Goal: Check status: Check status

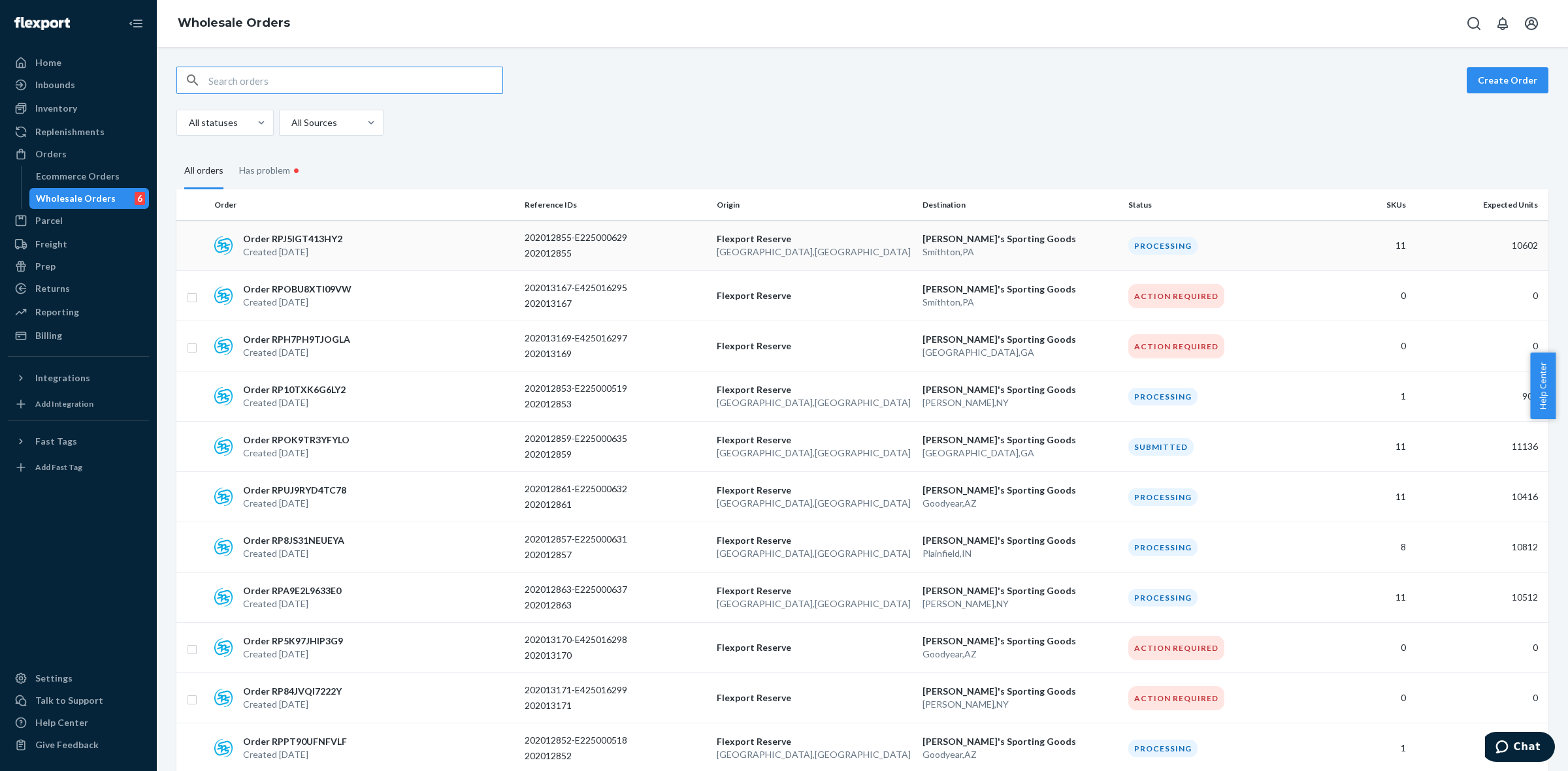
click at [771, 249] on p "Lewisville , TX" at bounding box center [814, 252] width 196 height 13
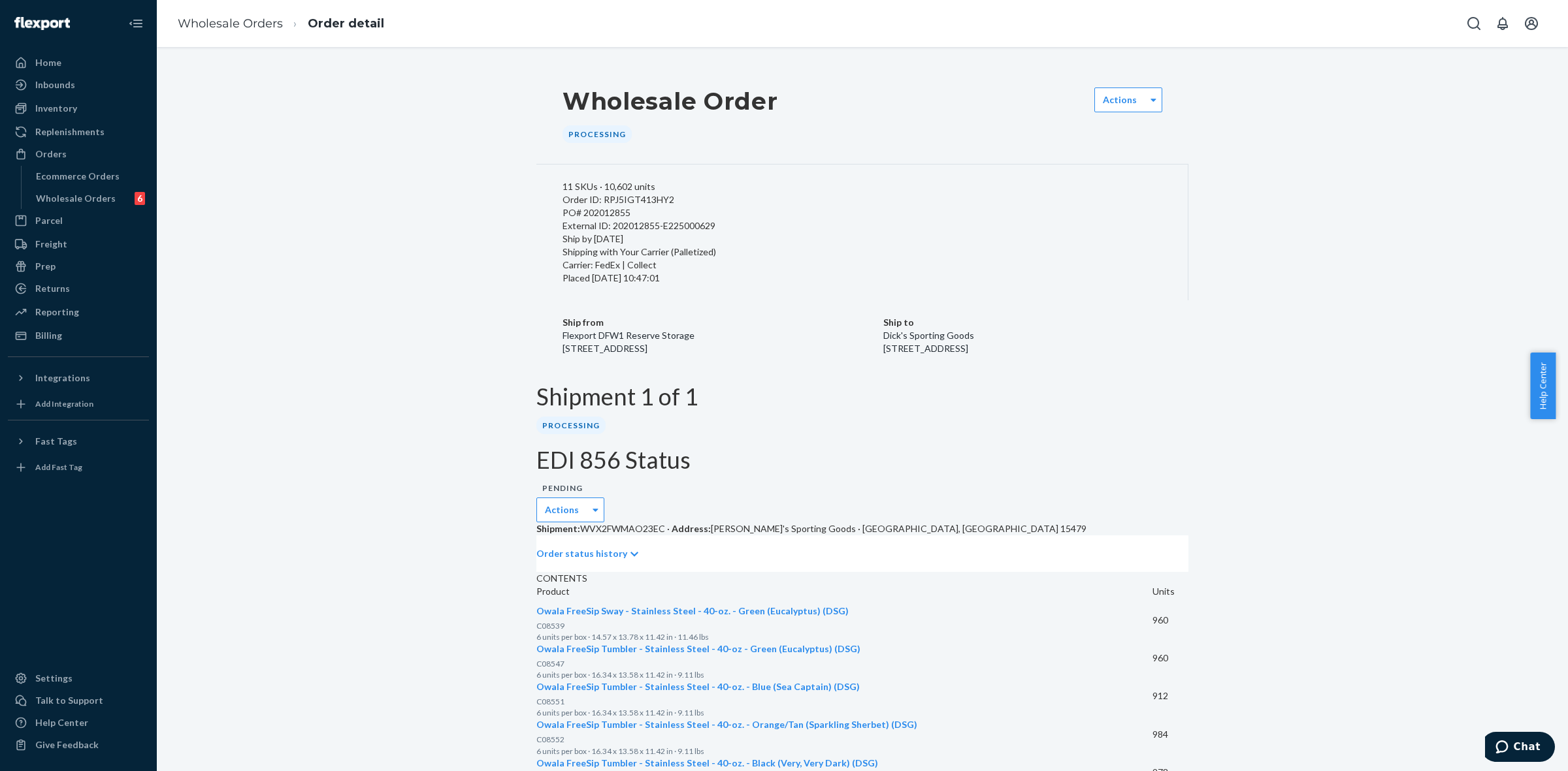
click at [599, 547] on p "Order status history" at bounding box center [581, 554] width 90 height 13
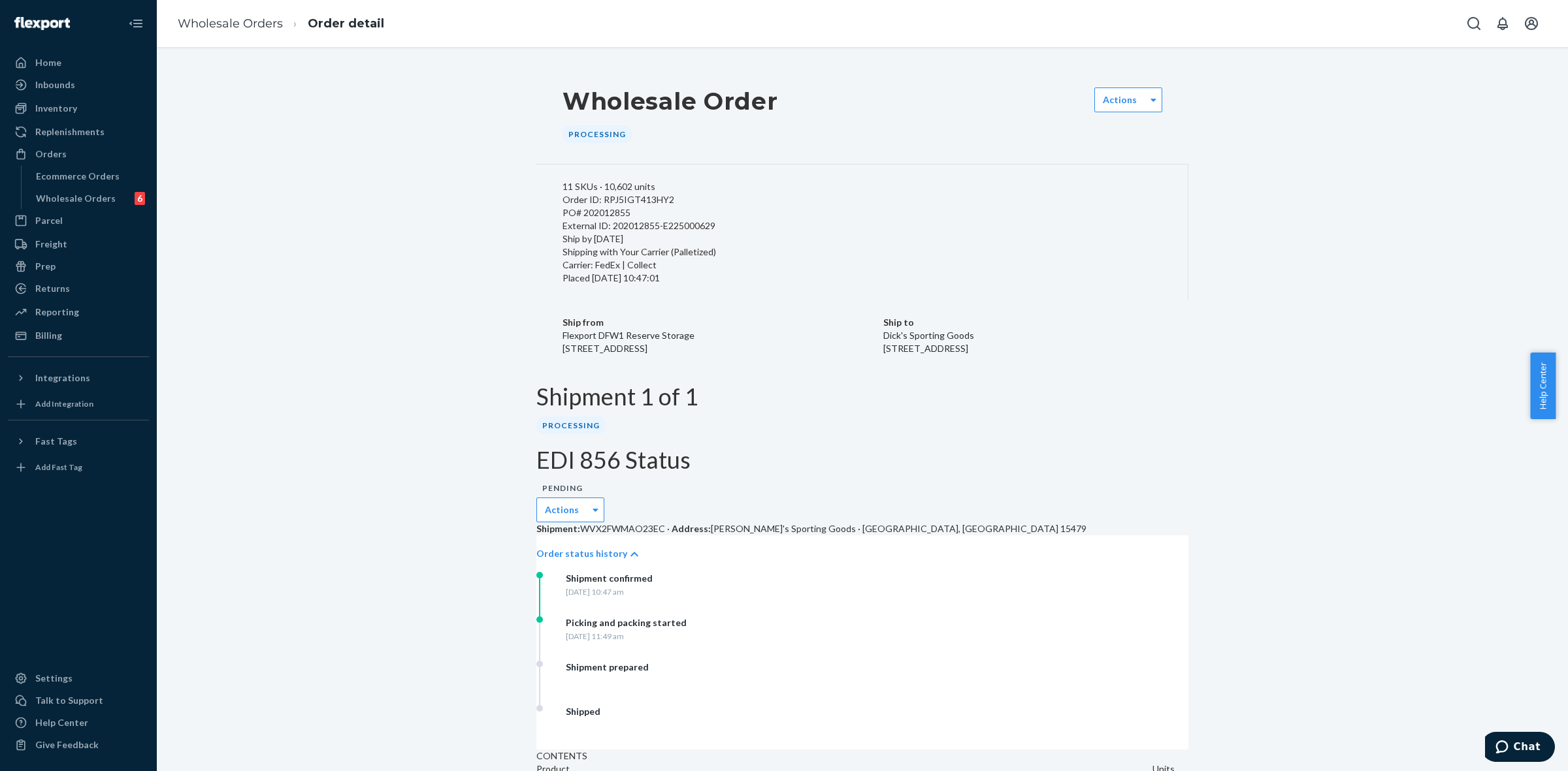
click at [630, 232] on div "External ID: 202012855-E225000629" at bounding box center [862, 226] width 599 height 13
copy div "202012855"
click at [614, 232] on div "External ID: 202012855-E225000629" at bounding box center [862, 226] width 599 height 13
click at [608, 232] on div "External ID: 202012855-E225000629" at bounding box center [862, 226] width 599 height 13
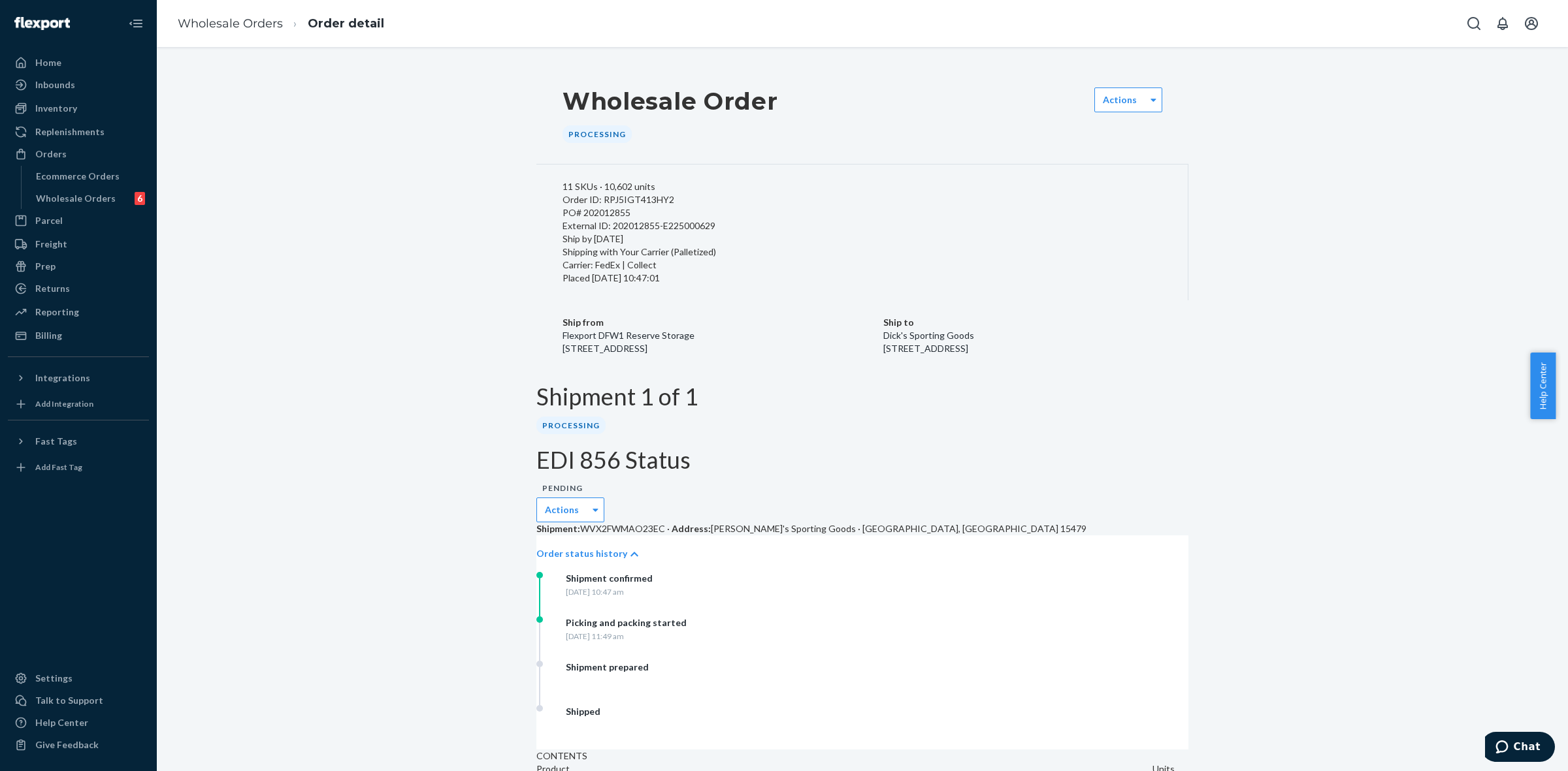
drag, startPoint x: 608, startPoint y: 235, endPoint x: 746, endPoint y: 232, distance: 138.0
click at [746, 232] on div "11 SKUs · 10,602 units Order ID: RPJ5IGT413HY2 PO# 202012855 External ID: 20201…" at bounding box center [862, 268] width 652 height 206
click at [700, 232] on div "External ID: 202012855-E225000629" at bounding box center [862, 226] width 599 height 13
click at [615, 232] on div "External ID: 202012855-E225000629" at bounding box center [862, 226] width 599 height 13
drag, startPoint x: 604, startPoint y: 235, endPoint x: 709, endPoint y: 233, distance: 105.0
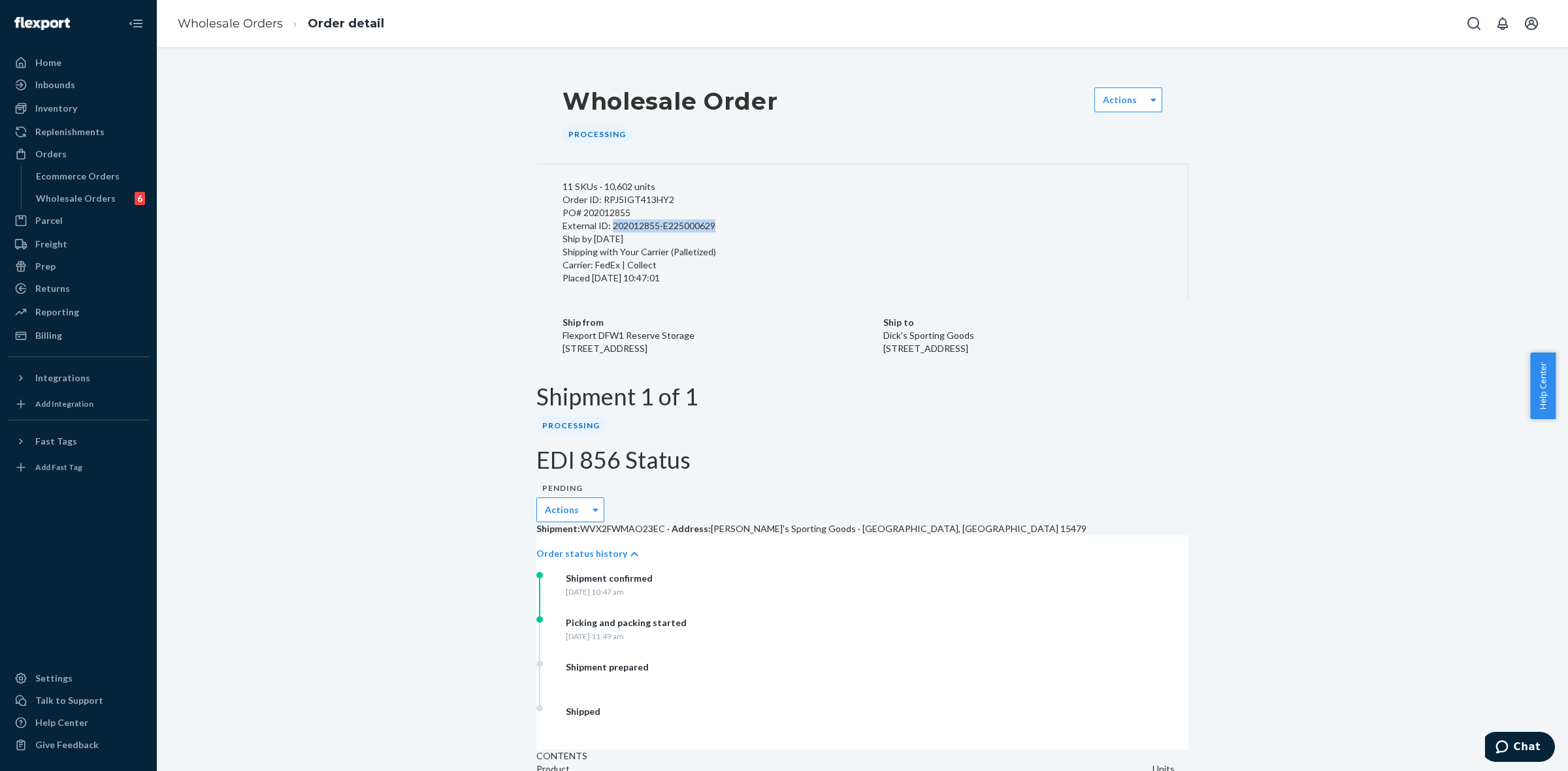
click at [709, 232] on div "External ID: 202012855-E225000629" at bounding box center [862, 226] width 599 height 13
copy div "202012855-E225000629"
click at [272, 28] on link "Wholesale Orders" at bounding box center [230, 23] width 105 height 14
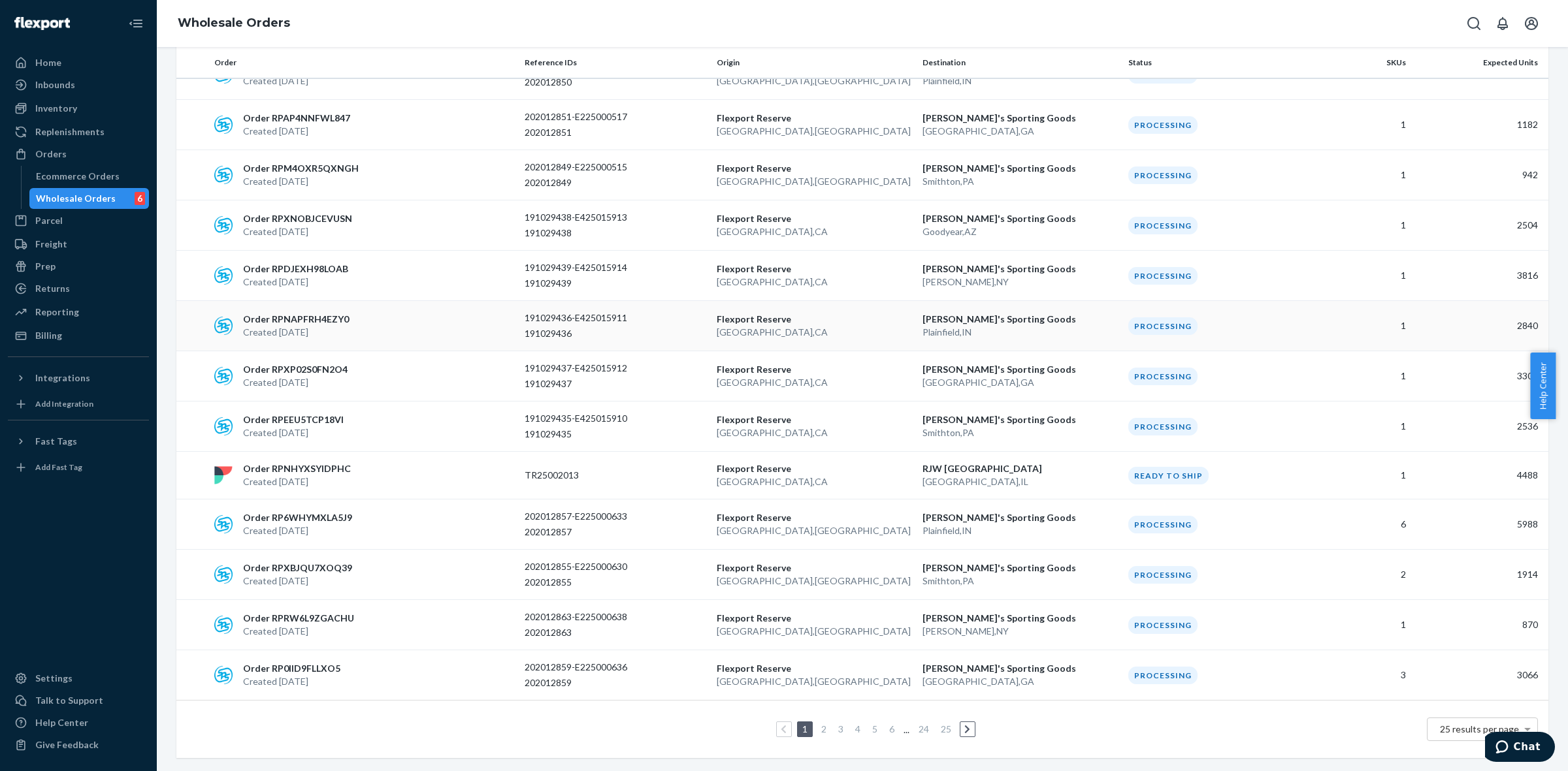
scroll to position [778, 0]
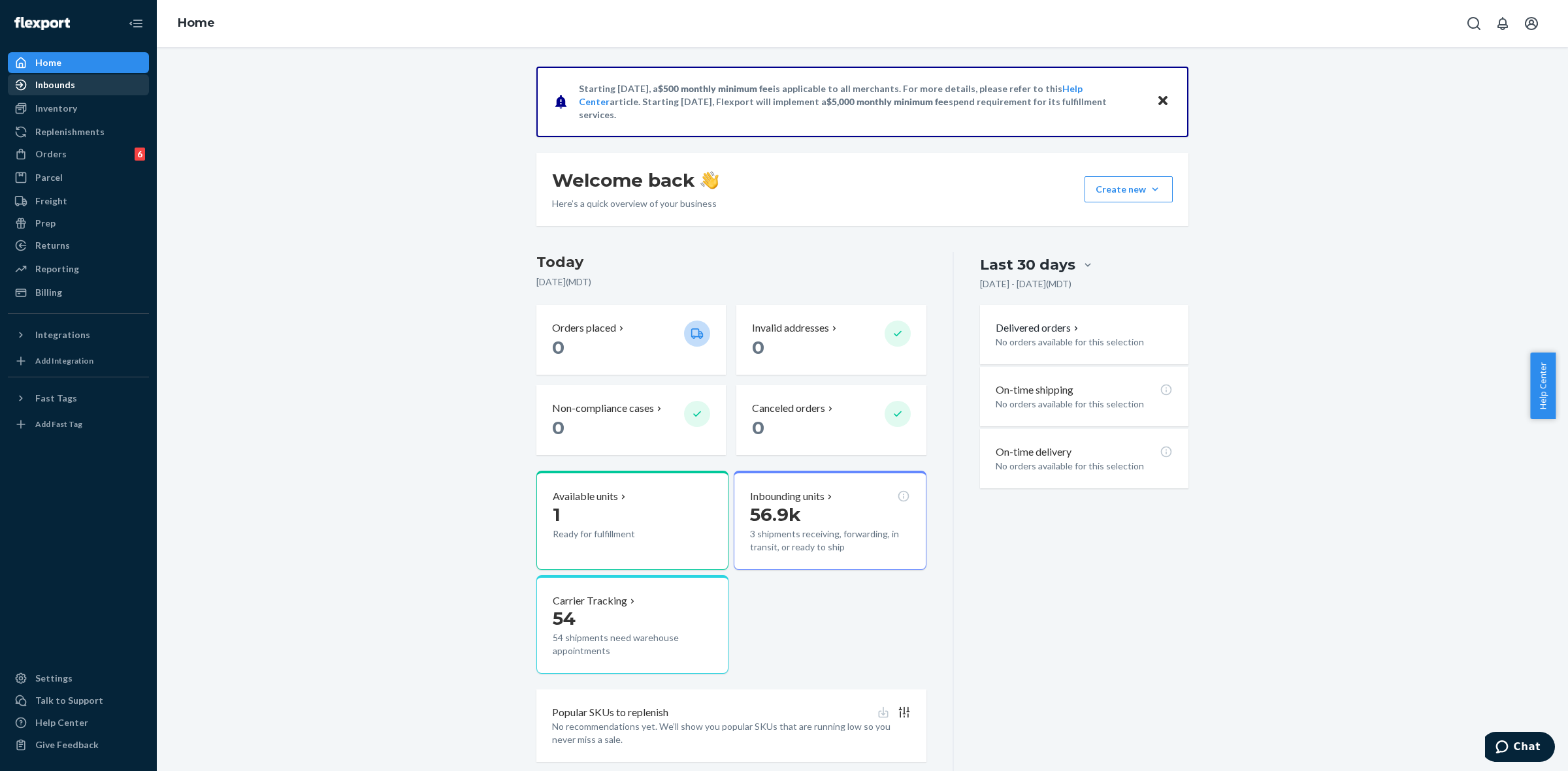
click at [76, 93] on div "Inbounds" at bounding box center [78, 85] width 138 height 18
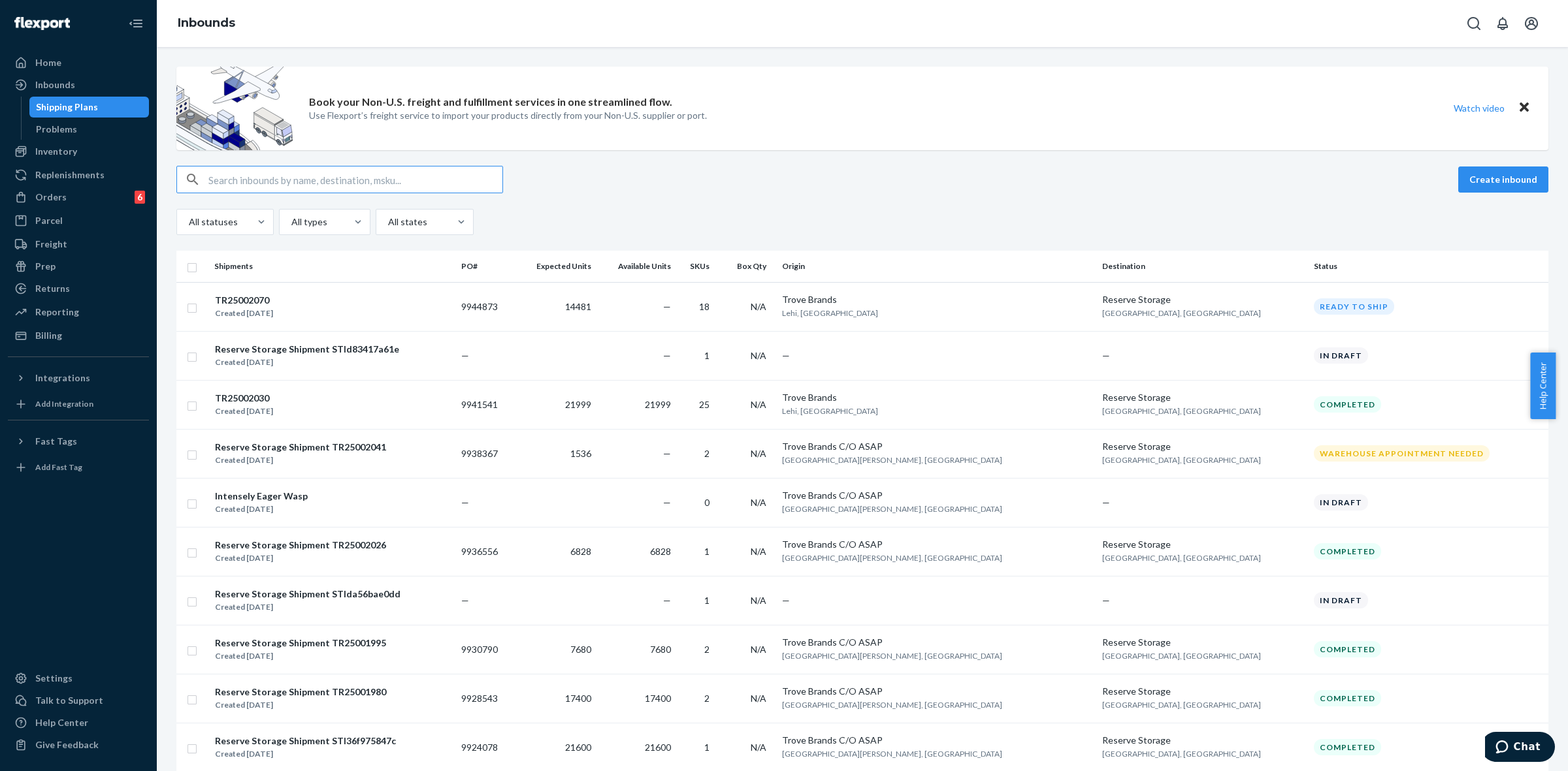
click at [254, 180] on input "text" at bounding box center [355, 180] width 294 height 27
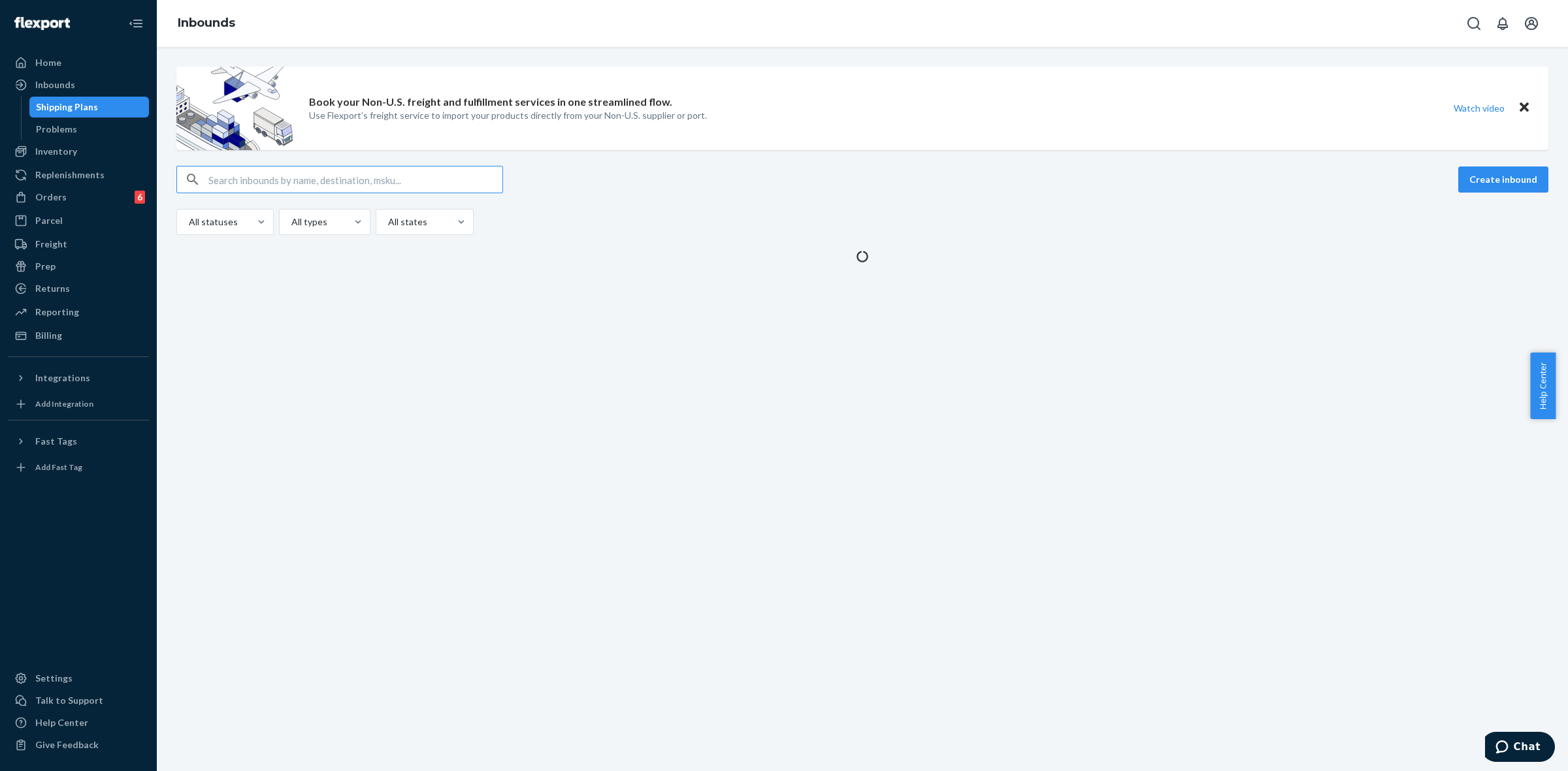
type input "CNT004334"
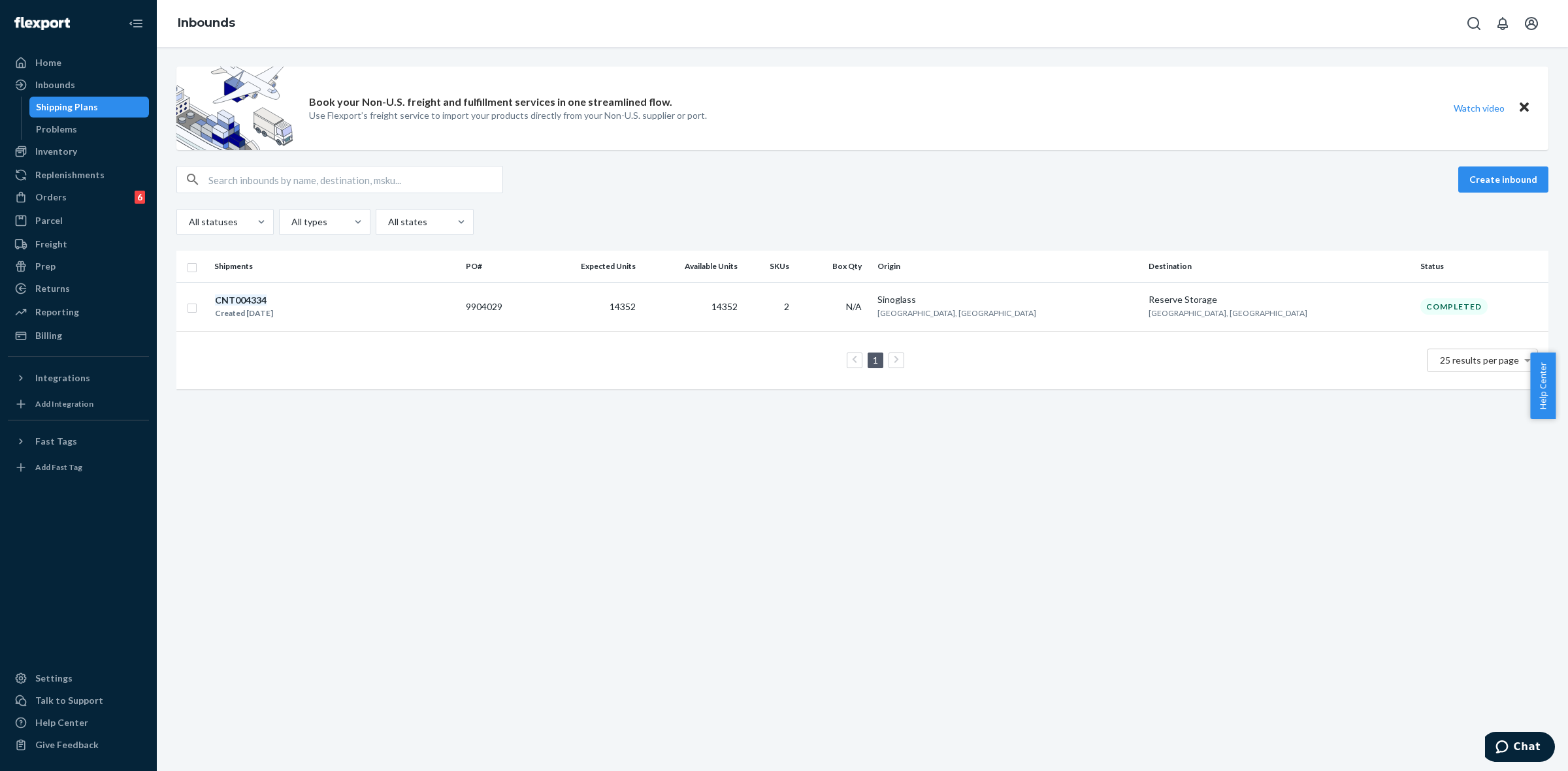
click at [321, 177] on input "text" at bounding box center [355, 180] width 294 height 27
paste input "CNT004335"
click at [422, 184] on input "CNT004335" at bounding box center [355, 180] width 294 height 27
click at [422, 185] on input "CNT004335" at bounding box center [355, 180] width 294 height 27
paste input "6"
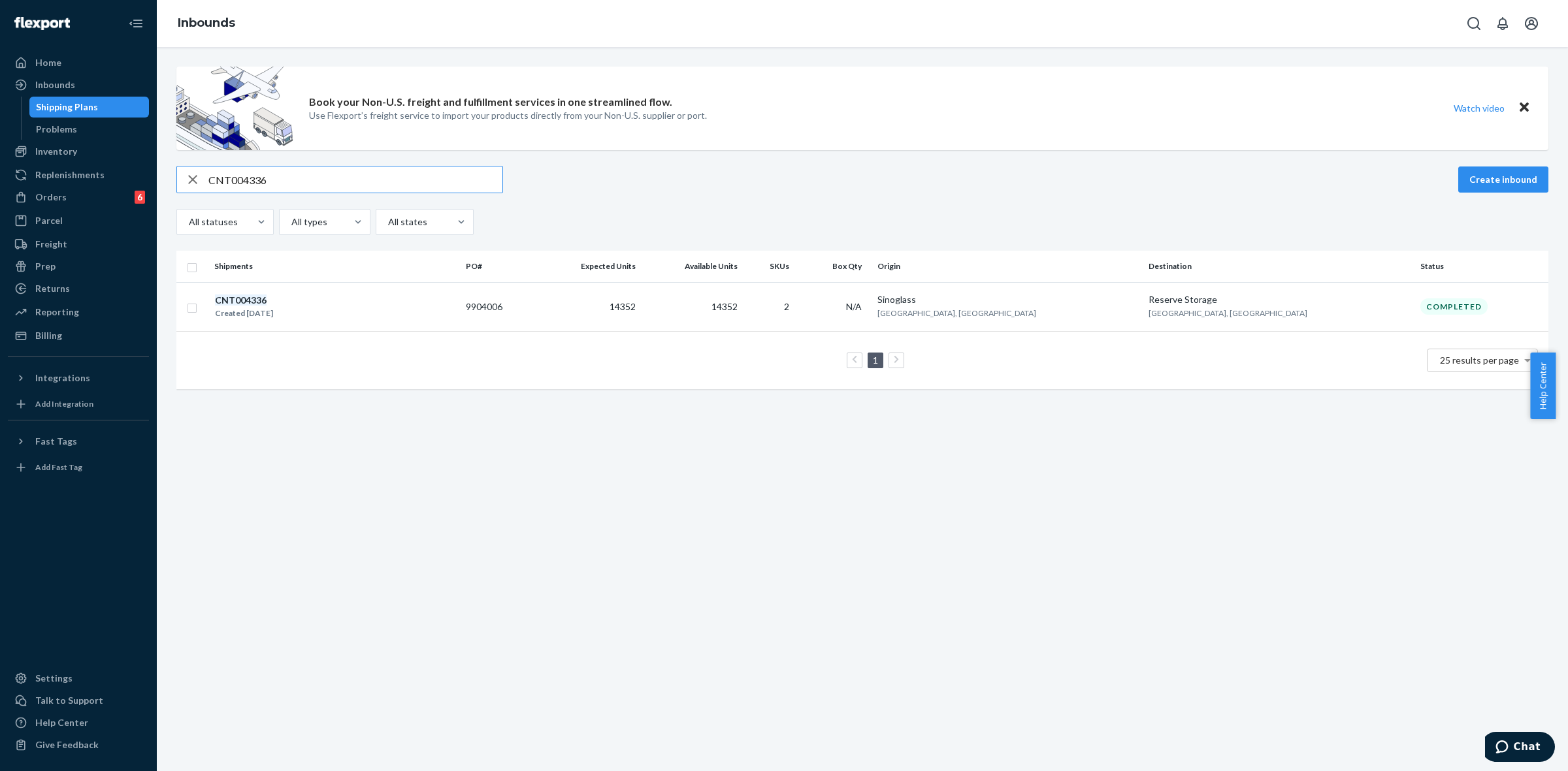
type input "CNT004336"
click at [1232, 555] on div "Book your Non-U.S. freight and fulfillment services in one streamlined flow. Us…" at bounding box center [862, 410] width 1411 height 725
click at [1153, 223] on div "All statuses All types All states" at bounding box center [862, 222] width 1371 height 27
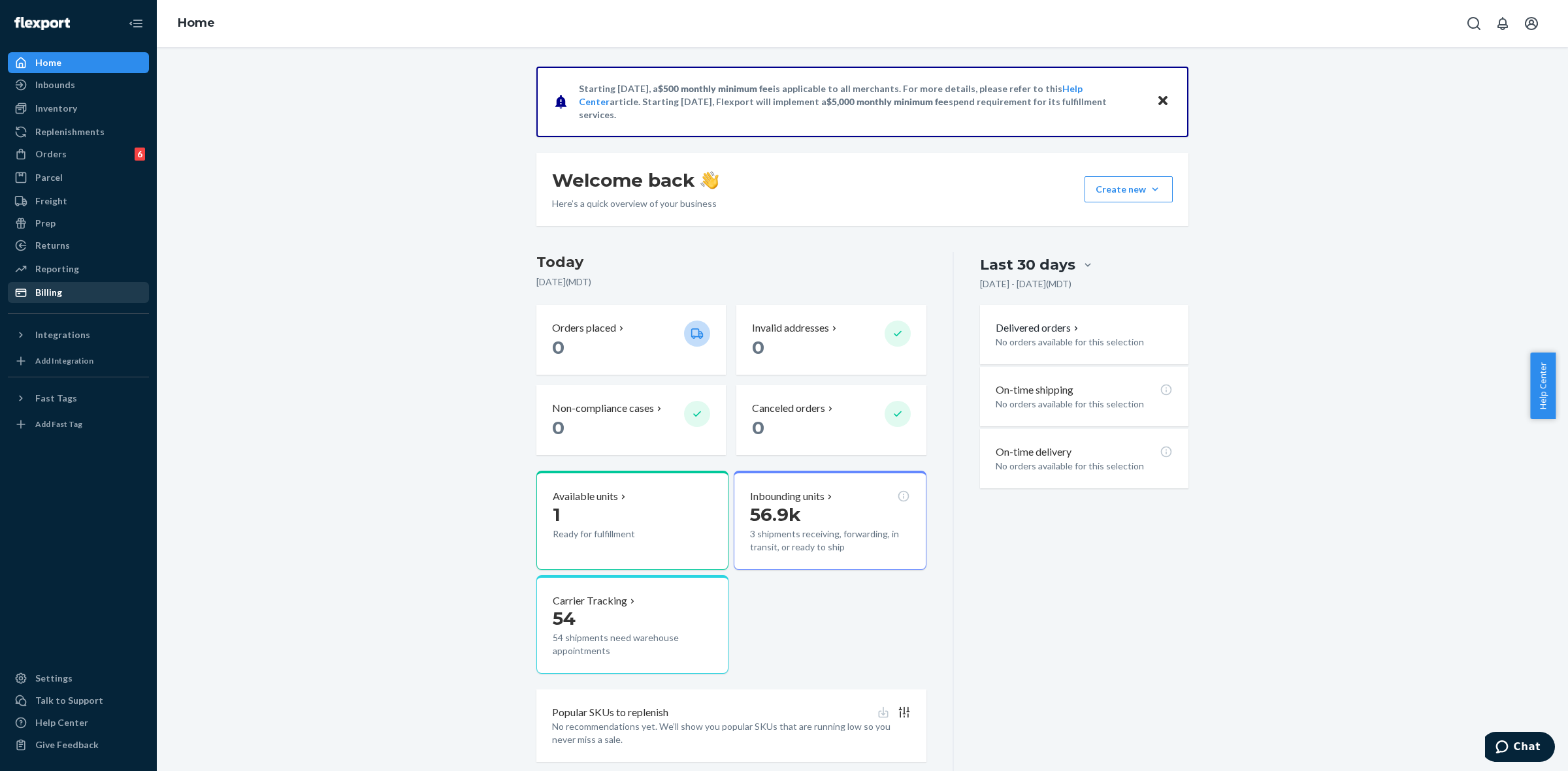
click at [61, 289] on div "Billing" at bounding box center [78, 293] width 138 height 18
